Goal: Transaction & Acquisition: Purchase product/service

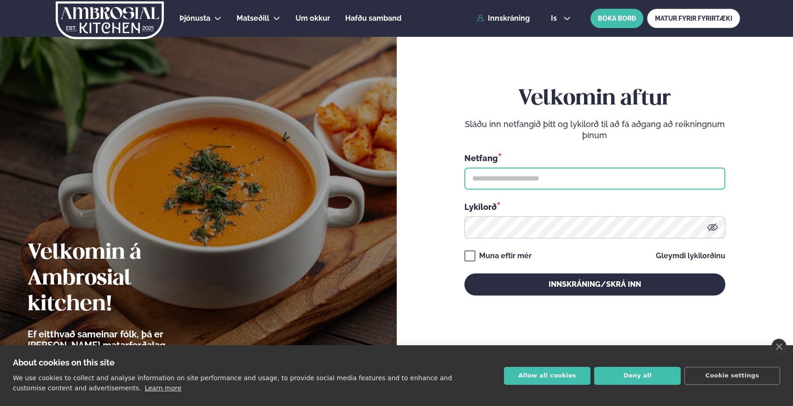
type input "**********"
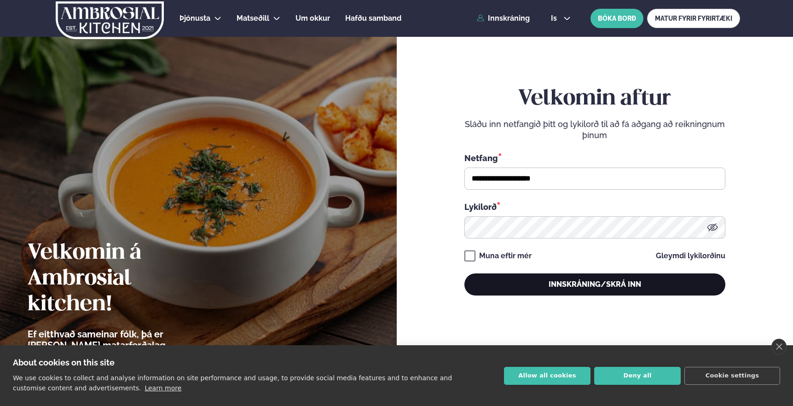
click at [512, 287] on button "Innskráning/Skrá inn" at bounding box center [594, 284] width 261 height 22
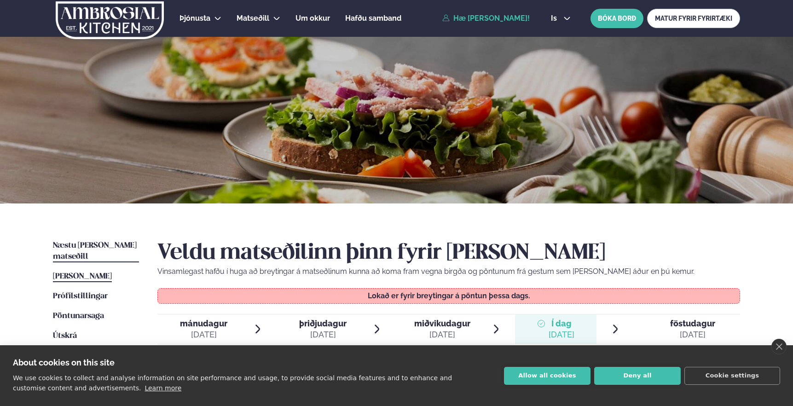
click at [80, 244] on span "Næstu [PERSON_NAME] matseðill" at bounding box center [95, 251] width 84 height 19
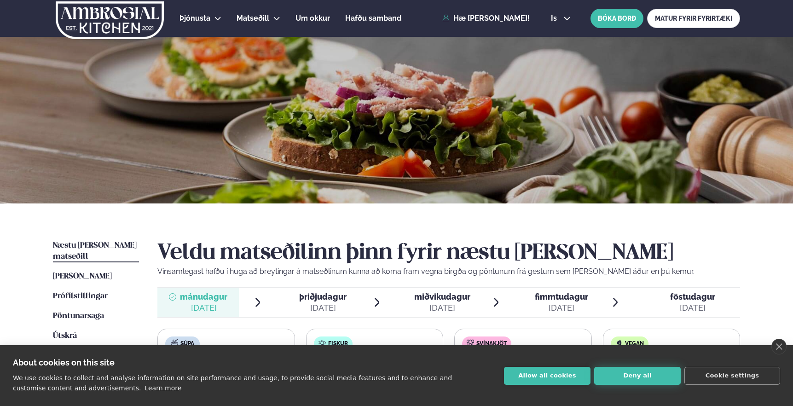
click at [650, 376] on button "Deny all" at bounding box center [637, 376] width 86 height 18
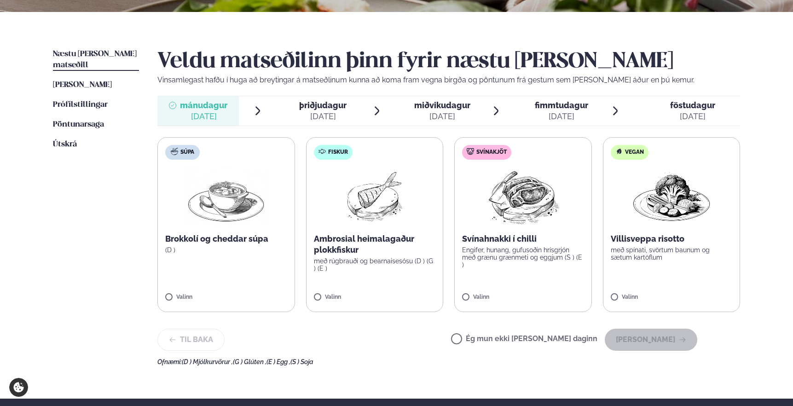
scroll to position [188, 0]
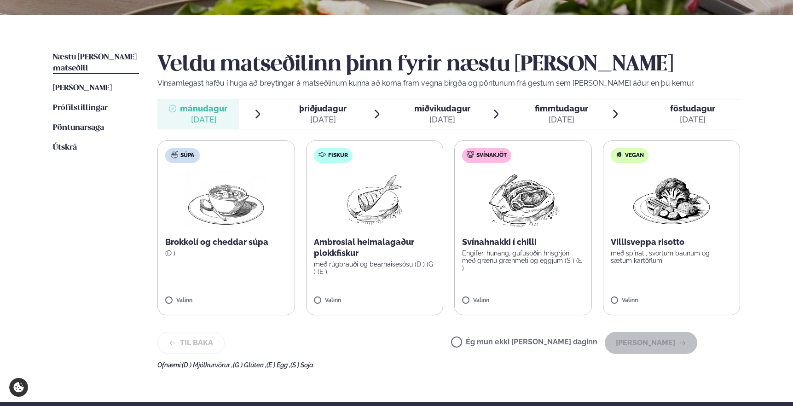
click at [323, 115] on div "[DATE]" at bounding box center [322, 119] width 47 height 11
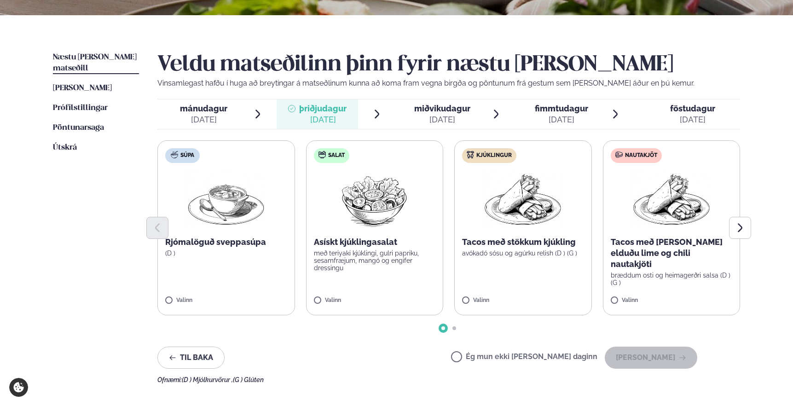
click at [527, 244] on p "Tacos með stökkum kjúkling" at bounding box center [523, 241] width 122 height 11
click at [439, 120] on div "[DATE]" at bounding box center [442, 119] width 56 height 11
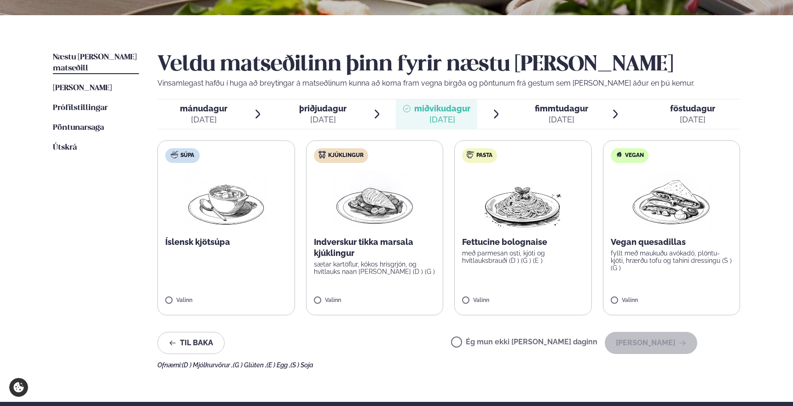
click at [333, 111] on span "þriðjudagur" at bounding box center [322, 109] width 47 height 10
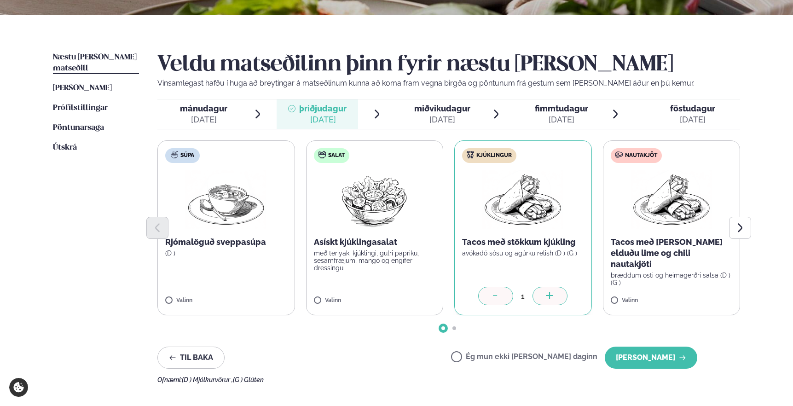
click at [437, 104] on span "miðvikudagur" at bounding box center [442, 109] width 56 height 10
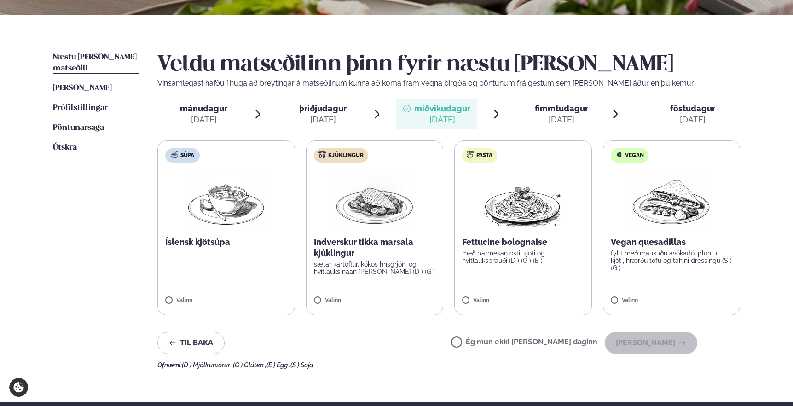
click at [566, 109] on span "fimmtudagur" at bounding box center [561, 109] width 53 height 10
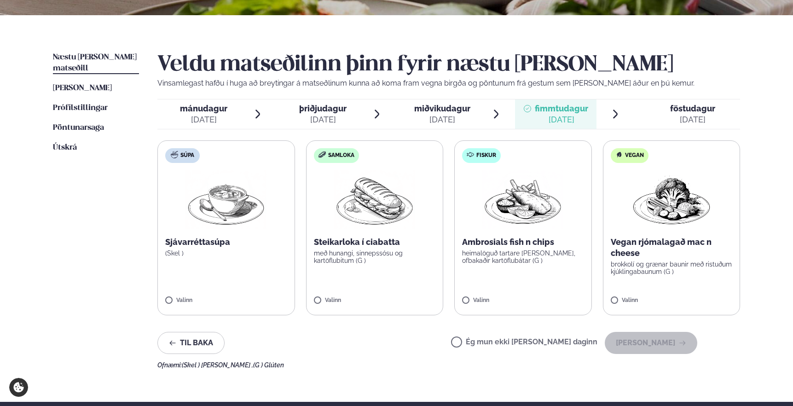
click at [373, 257] on p "með hunangi, sinnepssósu og kartöflubitum (G )" at bounding box center [375, 256] width 122 height 15
click at [689, 108] on span "föstudagur" at bounding box center [692, 109] width 45 height 10
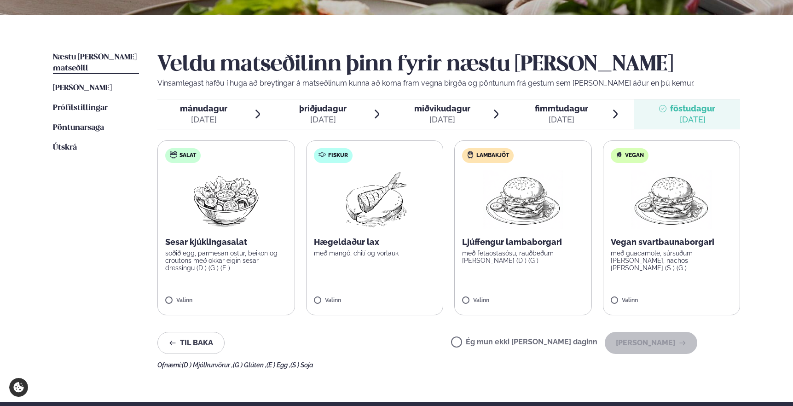
click at [221, 115] on div "[DATE]" at bounding box center [203, 119] width 47 height 11
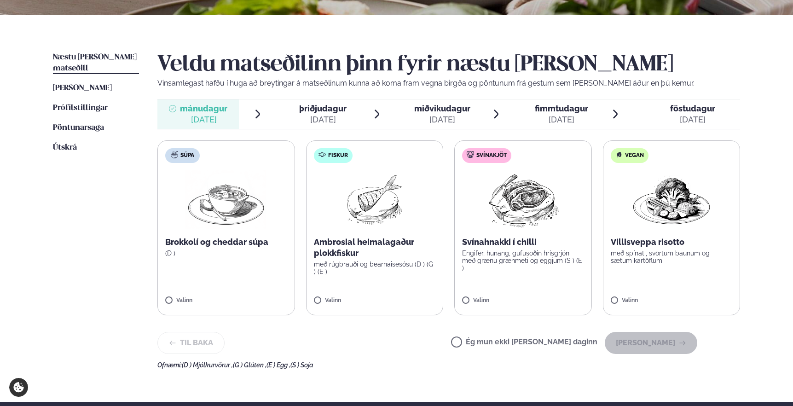
click at [497, 340] on label "Ég mun ekki [PERSON_NAME] daginn" at bounding box center [524, 343] width 146 height 10
click at [334, 115] on div "[DATE]" at bounding box center [322, 119] width 47 height 11
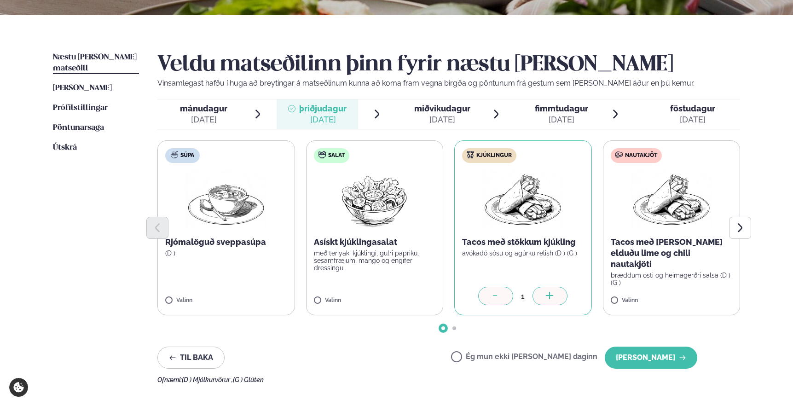
click at [455, 328] on span "Go to slide 2" at bounding box center [454, 328] width 4 height 4
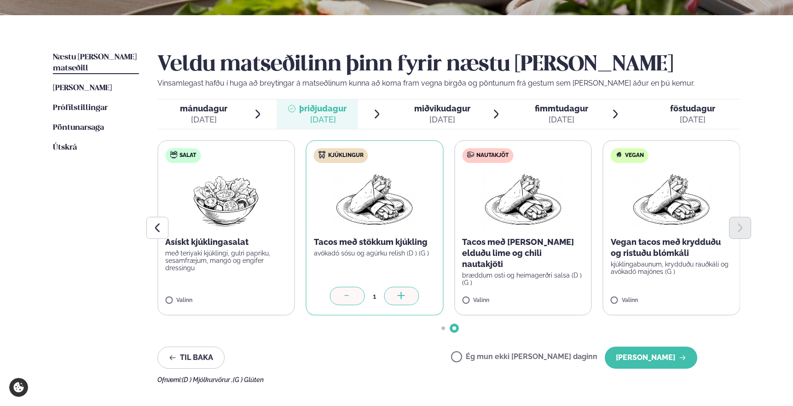
click at [195, 102] on span "mánudagur mán. [DATE]" at bounding box center [197, 113] width 81 height 29
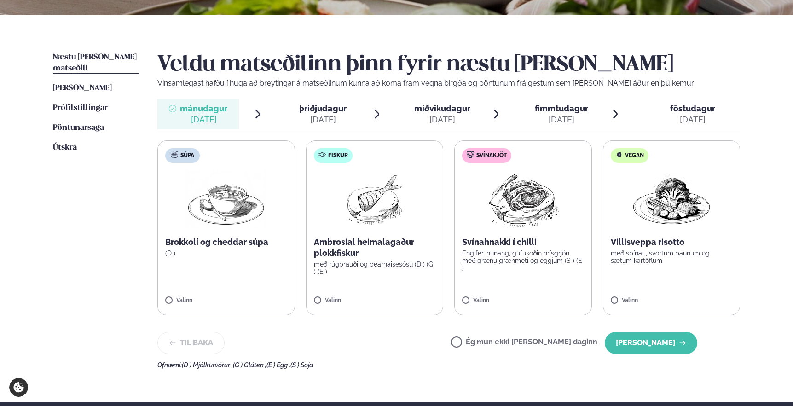
click at [338, 117] on div "[DATE]" at bounding box center [322, 119] width 47 height 11
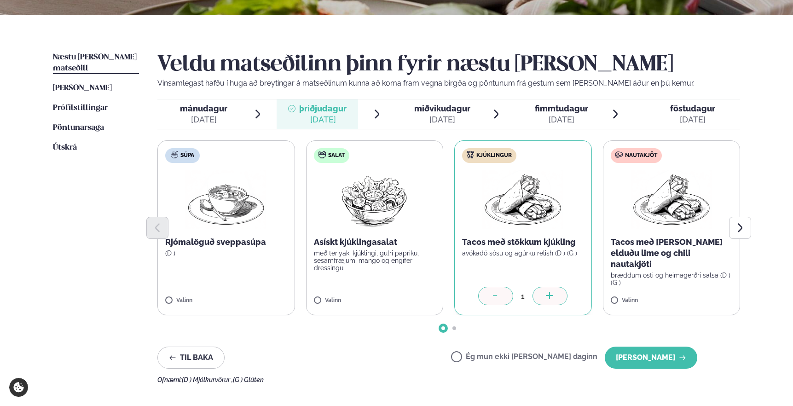
click at [454, 328] on span "Go to slide 2" at bounding box center [454, 328] width 4 height 4
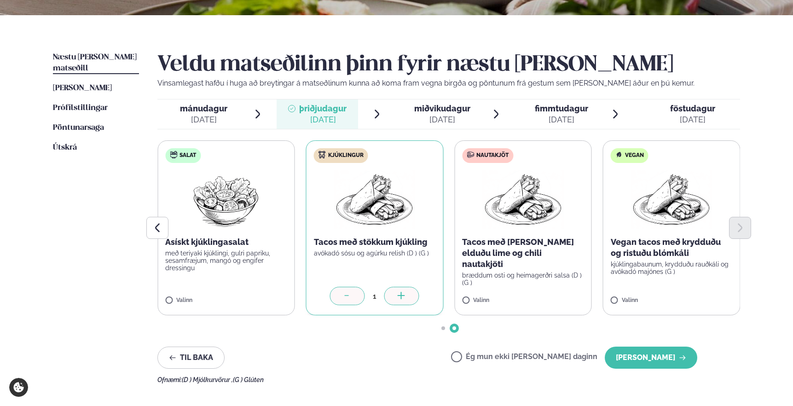
click at [415, 115] on div "[DATE]" at bounding box center [442, 119] width 56 height 11
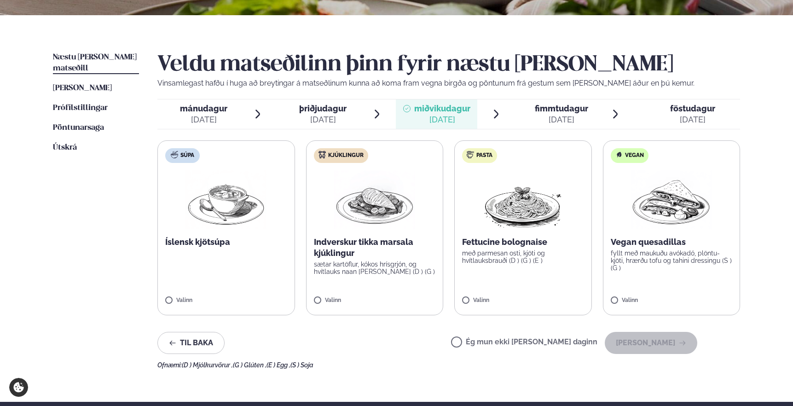
click at [557, 110] on span "fimmtudagur" at bounding box center [561, 109] width 53 height 10
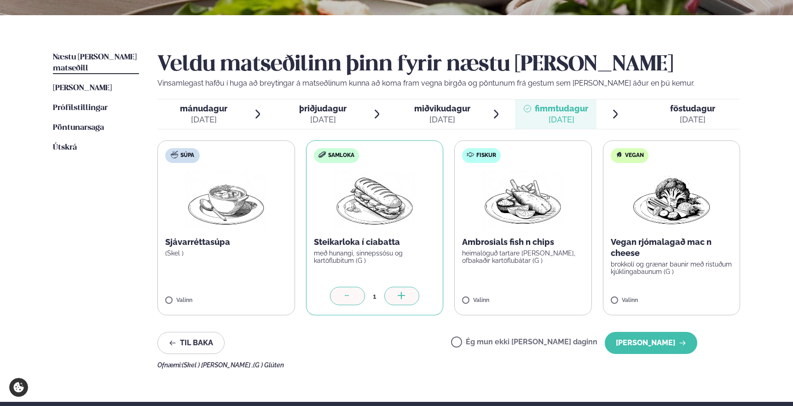
click at [686, 124] on div "[DATE]" at bounding box center [692, 119] width 45 height 11
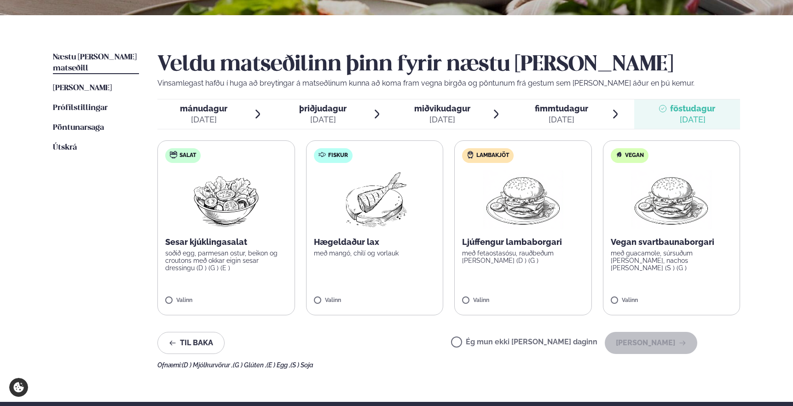
click at [527, 343] on label "Ég mun ekki [PERSON_NAME] daginn" at bounding box center [524, 343] width 146 height 10
click at [549, 118] on div "[DATE]" at bounding box center [561, 119] width 53 height 11
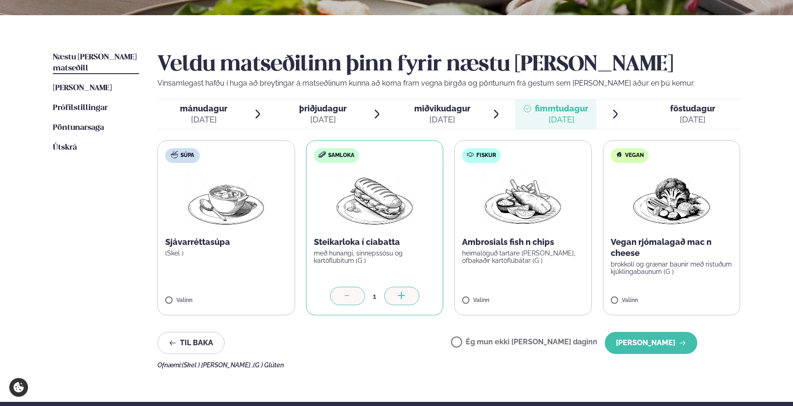
click at [456, 111] on span "miðvikudagur" at bounding box center [442, 109] width 56 height 10
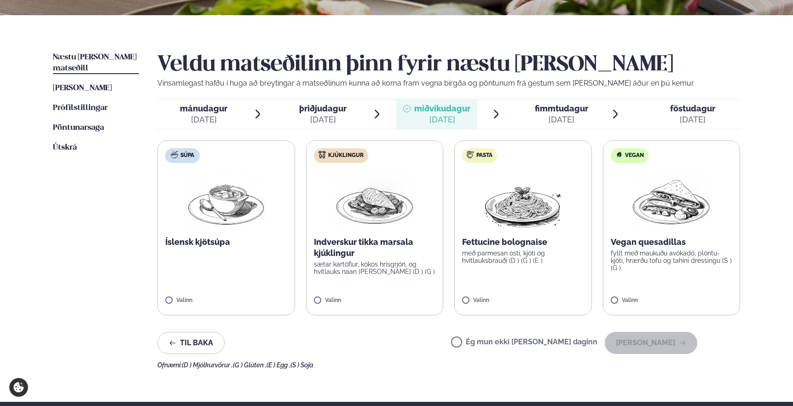
click at [528, 341] on label "Ég mun ekki [PERSON_NAME] daginn" at bounding box center [524, 343] width 146 height 10
click at [664, 348] on button "[PERSON_NAME]" at bounding box center [651, 343] width 92 height 22
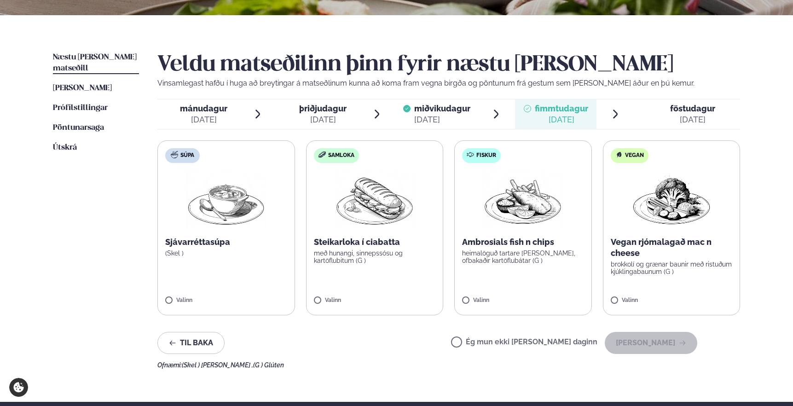
click at [216, 118] on div "[DATE]" at bounding box center [203, 119] width 47 height 11
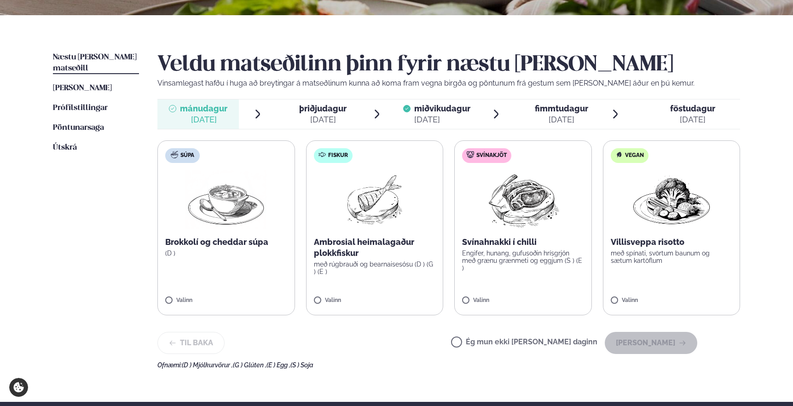
click at [543, 338] on span "Ég mun ekki [PERSON_NAME] daginn" at bounding box center [524, 343] width 146 height 10
click at [575, 343] on label "Ég mun ekki [PERSON_NAME] daginn" at bounding box center [524, 343] width 146 height 10
click at [653, 346] on button "[PERSON_NAME]" at bounding box center [651, 343] width 92 height 22
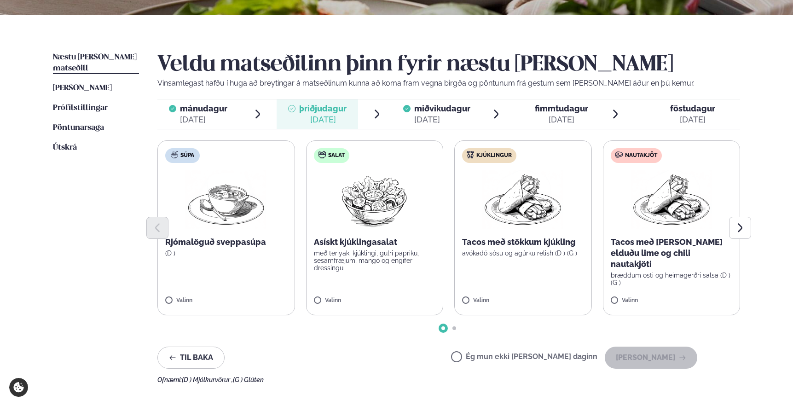
click at [510, 260] on label "Kjúklingur Tacos með stökkum kjúkling avókadó sósu og agúrku relish (D ) (G ) V…" at bounding box center [523, 227] width 138 height 175
click at [558, 357] on label "Ég mun ekki [PERSON_NAME] daginn" at bounding box center [524, 358] width 146 height 10
click at [490, 241] on p "Tacos með stökkum kjúkling" at bounding box center [523, 241] width 122 height 11
click at [539, 285] on label "Kjúklingur Tacos með stökkum kjúkling avókadó sósu og agúrku relish (D ) (G ) V…" at bounding box center [523, 227] width 138 height 175
click at [510, 310] on label "Kjúklingur Tacos með stökkum kjúkling avókadó sósu og agúrku relish (D ) (G ) V…" at bounding box center [523, 227] width 138 height 175
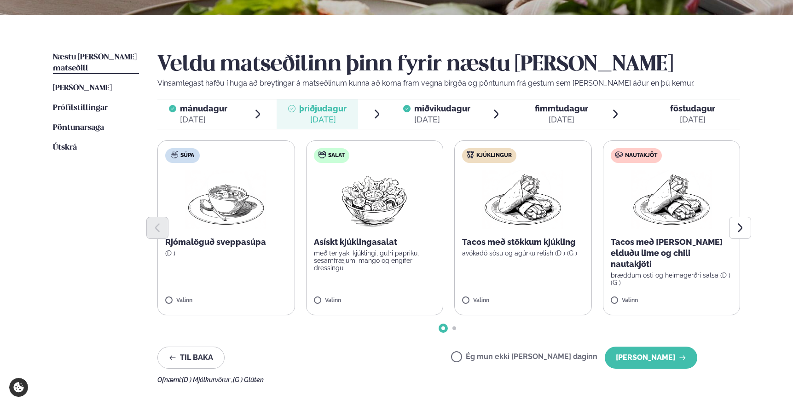
click at [513, 356] on label "Ég mun ekki [PERSON_NAME] daginn" at bounding box center [524, 358] width 146 height 10
click at [490, 256] on p "avókadó sósu og agúrku relish (D ) (G )" at bounding box center [523, 252] width 122 height 7
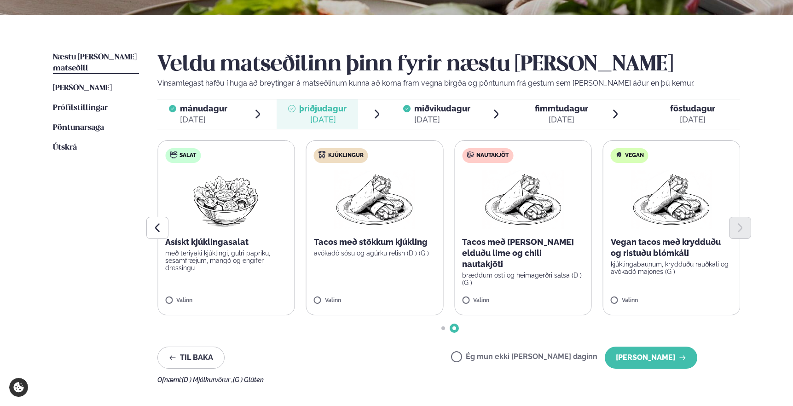
click at [352, 250] on p "avókadó sósu og agúrku relish (D ) (G )" at bounding box center [375, 252] width 122 height 7
click at [675, 360] on button "[PERSON_NAME]" at bounding box center [651, 357] width 92 height 22
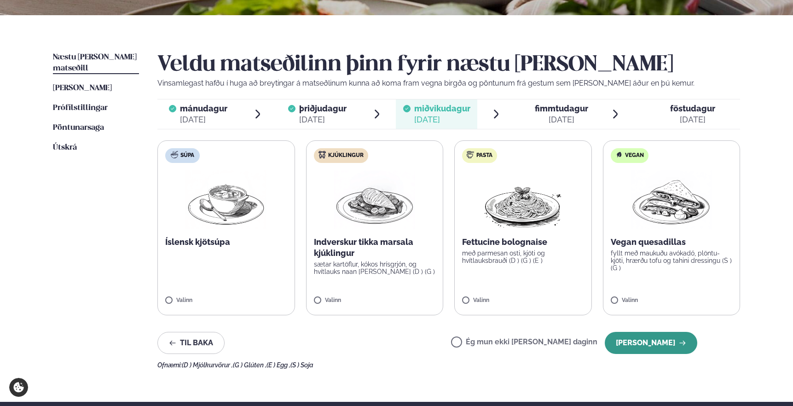
click at [657, 350] on button "[PERSON_NAME]" at bounding box center [651, 343] width 92 height 22
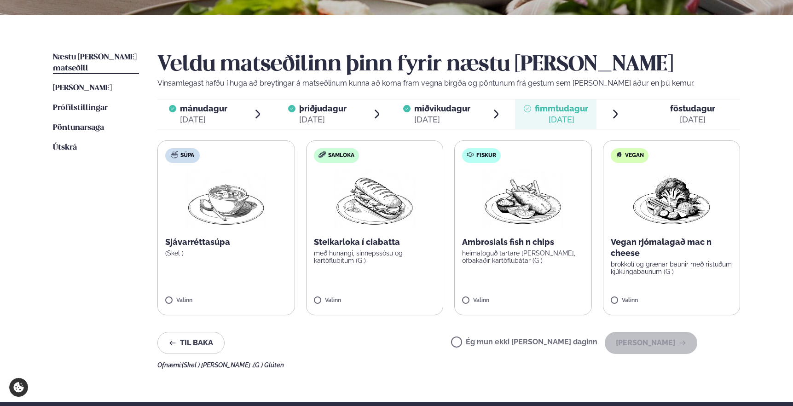
click at [365, 223] on img at bounding box center [374, 199] width 81 height 59
click at [668, 345] on button "[PERSON_NAME]" at bounding box center [651, 343] width 92 height 22
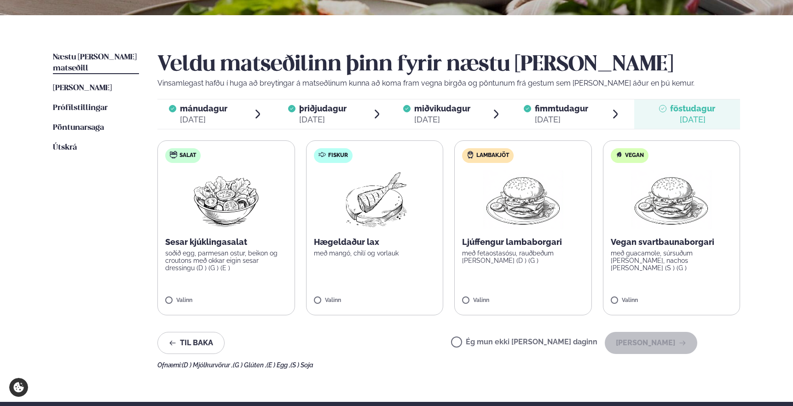
click at [586, 340] on label "Ég mun ekki [PERSON_NAME] daginn" at bounding box center [524, 343] width 146 height 10
click at [663, 345] on button "[PERSON_NAME]" at bounding box center [651, 343] width 92 height 22
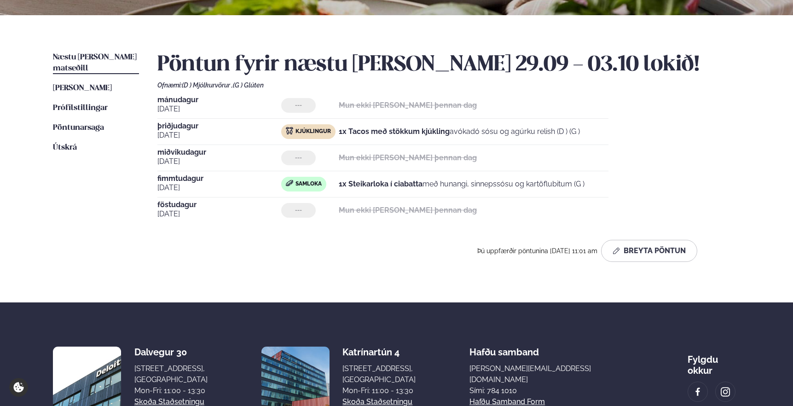
scroll to position [270, 0]
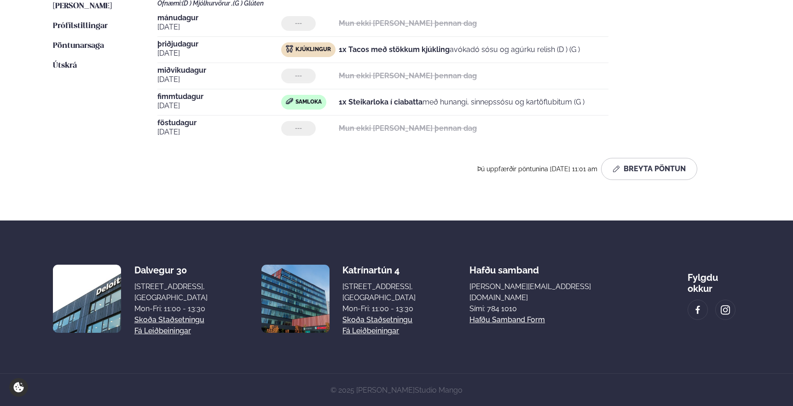
click at [98, 315] on img at bounding box center [87, 299] width 68 height 68
